Goal: Task Accomplishment & Management: Complete application form

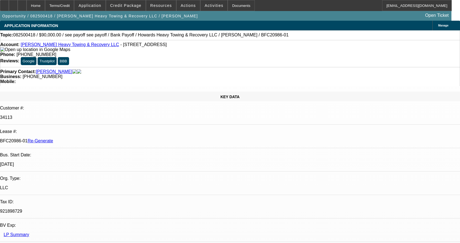
select select "4"
select select "0"
select select "2"
select select "0.1"
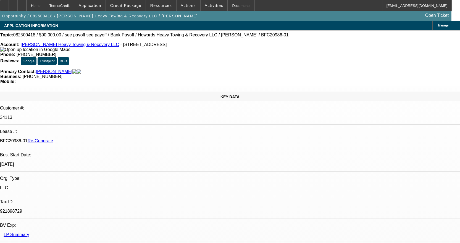
select select "4"
click at [207, 4] on span "Activities" at bounding box center [214, 5] width 19 height 4
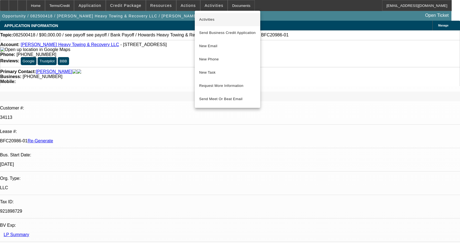
click at [208, 20] on span "Activities" at bounding box center [227, 19] width 57 height 7
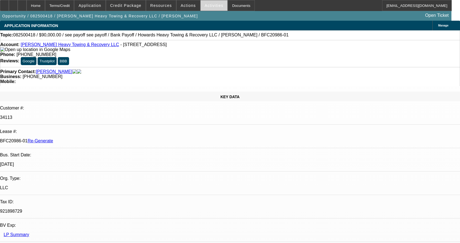
click at [212, 1] on span at bounding box center [214, 5] width 27 height 13
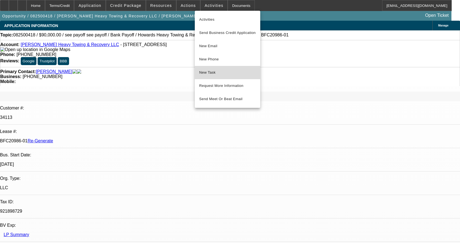
click at [214, 76] on button "New Task" at bounding box center [227, 72] width 65 height 13
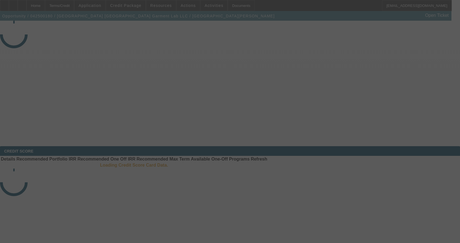
select select "4"
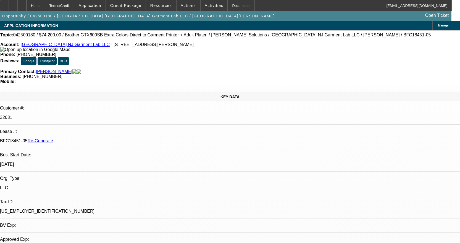
select select "0"
select select "6"
click at [162, 7] on span "Resources" at bounding box center [161, 5] width 22 height 4
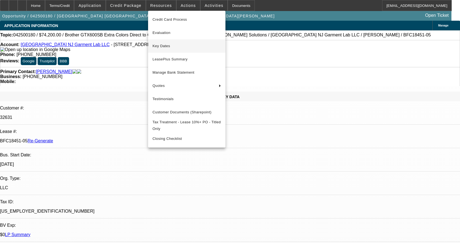
click at [171, 47] on span "Key Dates" at bounding box center [187, 46] width 69 height 7
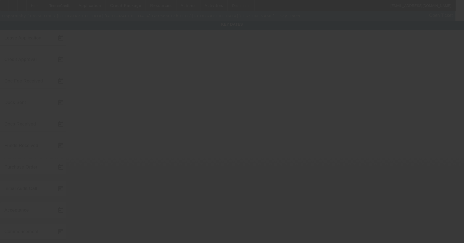
type input "4/7/2025"
type input "4/10/2025"
type input "4/17/2025"
type input "4/10/2025"
type input "4/17/2025"
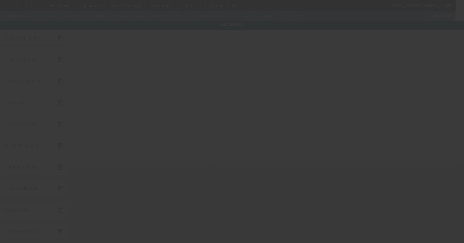
type input "4/17/2025"
type input "9/12/2025"
type input "10/1/2025"
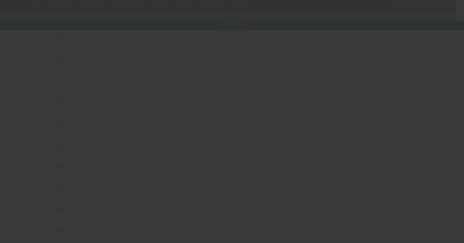
type input "11/1/2025"
type input "9/16/2025"
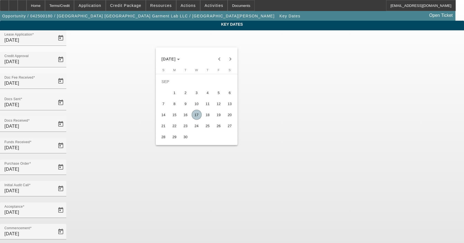
click at [186, 114] on span "16" at bounding box center [186, 115] width 10 height 10
type input "9/16/2025"
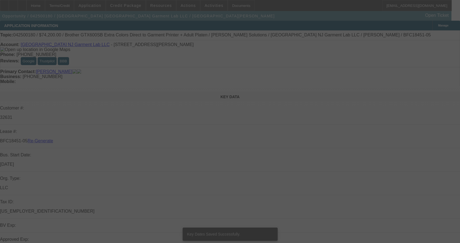
select select "4"
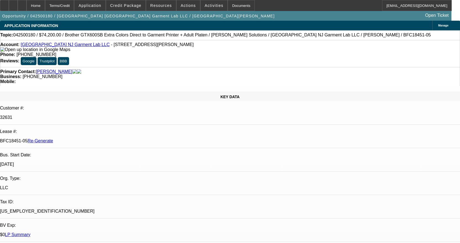
select select "0"
select select "6"
click at [210, 4] on span "Activities" at bounding box center [214, 5] width 19 height 4
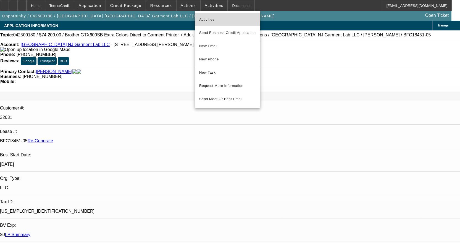
click at [207, 16] on button "Activities" at bounding box center [227, 19] width 65 height 13
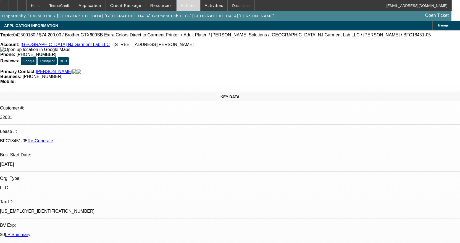
click at [183, 6] on span "Actions" at bounding box center [188, 5] width 15 height 4
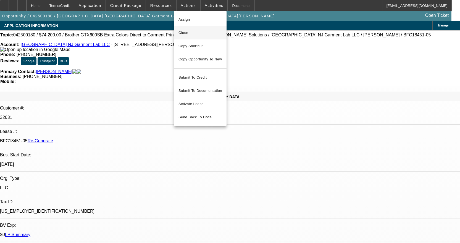
click at [178, 29] on button "Close" at bounding box center [200, 32] width 53 height 13
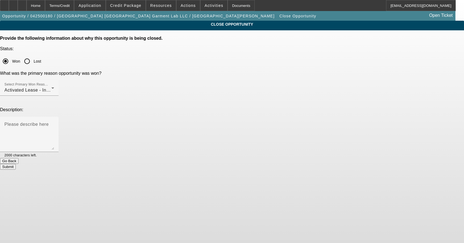
click at [16, 164] on button "Submit" at bounding box center [8, 167] width 16 height 6
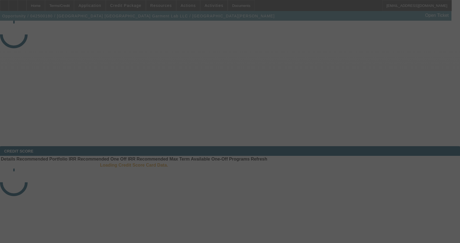
select select "4"
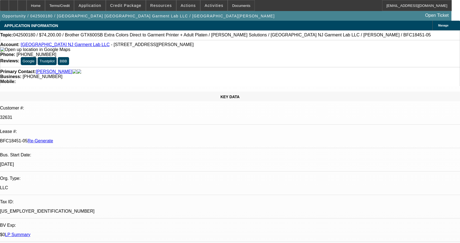
select select "0"
select select "6"
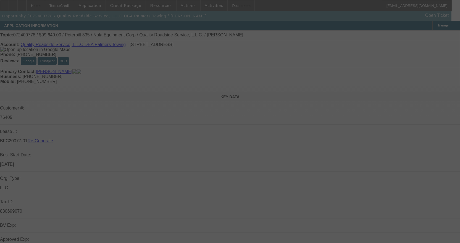
select select "4"
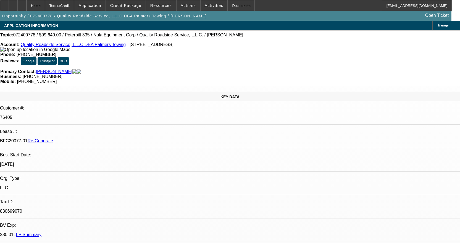
select select "0"
select select "2"
select select "0"
select select "6"
